Goal: Navigation & Orientation: Find specific page/section

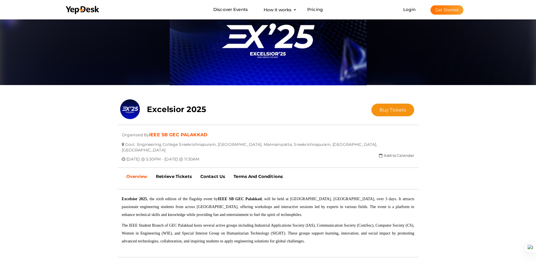
scroll to position [34, 0]
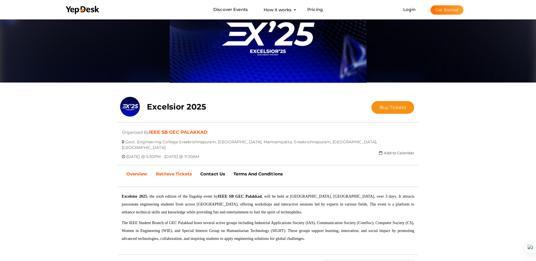
click at [170, 171] on b "Retrieve Tickets" at bounding box center [174, 173] width 36 height 5
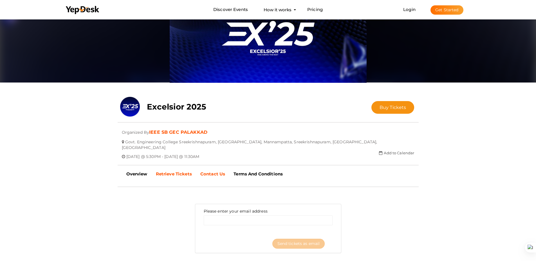
click at [214, 171] on b "Contact Us" at bounding box center [212, 173] width 25 height 5
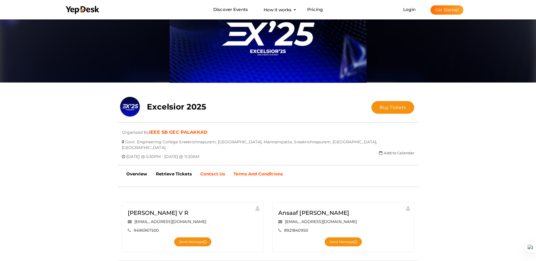
click at [253, 171] on b "Terms And Conditions" at bounding box center [257, 173] width 49 height 5
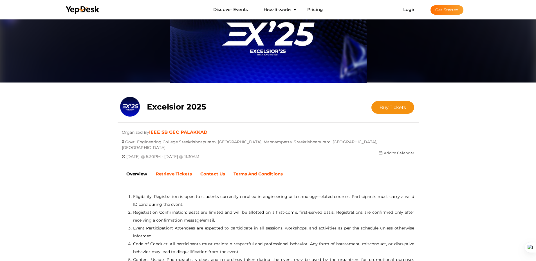
drag, startPoint x: 208, startPoint y: 168, endPoint x: 187, endPoint y: 168, distance: 20.2
click at [207, 171] on b "Contact Us" at bounding box center [212, 173] width 25 height 5
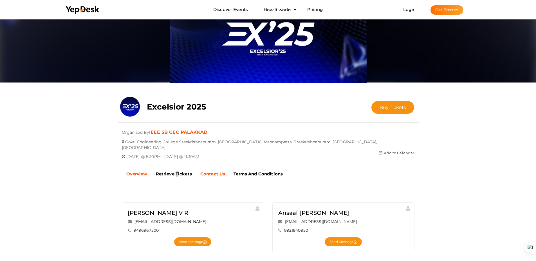
drag, startPoint x: 177, startPoint y: 168, endPoint x: 142, endPoint y: 168, distance: 35.4
click at [175, 171] on b "Retrieve Tickets" at bounding box center [174, 173] width 36 height 5
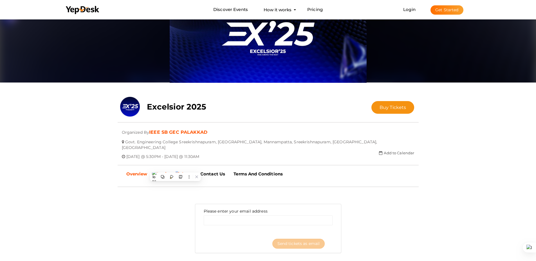
click at [136, 171] on b "Overview" at bounding box center [136, 173] width 21 height 5
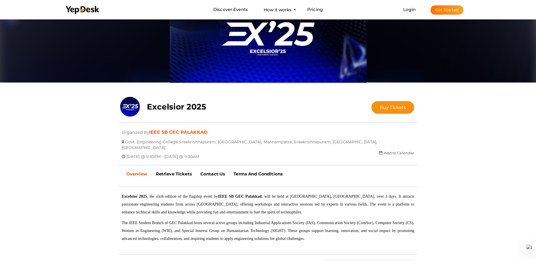
click at [353, 150] on div "Add to Calendar Google Calendar iCal Calendar Outlook Calendar" at bounding box center [355, 152] width 125 height 5
